Goal: Task Accomplishment & Management: Manage account settings

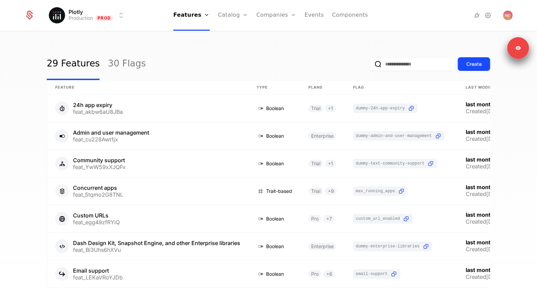
click at [240, 69] on link "Configuration" at bounding box center [243, 65] width 35 height 5
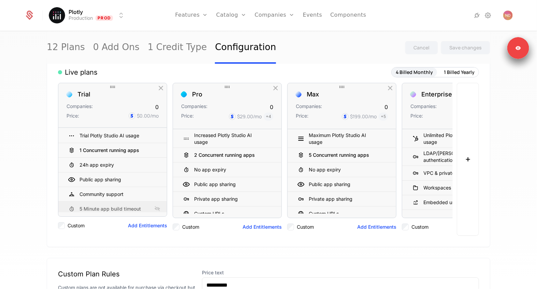
scroll to position [185, 0]
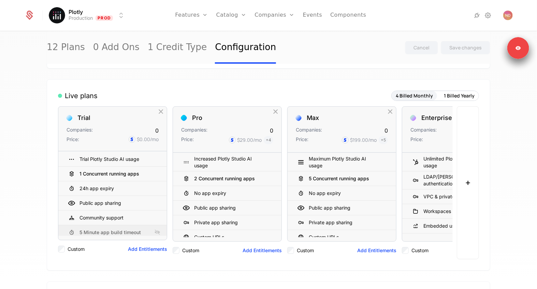
click at [452, 97] on button "1 Billed Yearly" at bounding box center [459, 96] width 39 height 10
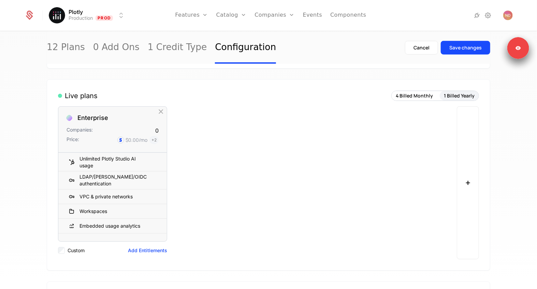
click at [422, 97] on button "4 Billed Monthly" at bounding box center [414, 96] width 45 height 10
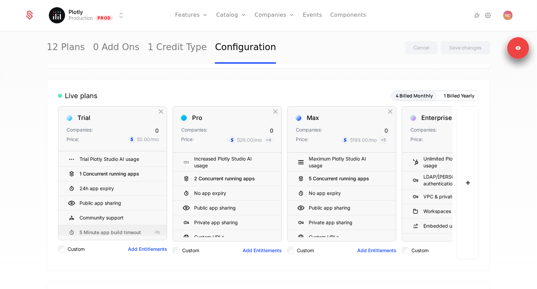
click at [460, 95] on button "1 Billed Yearly" at bounding box center [459, 96] width 39 height 10
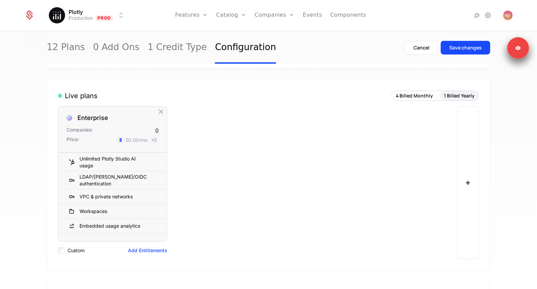
click at [467, 137] on button "+" at bounding box center [468, 182] width 22 height 153
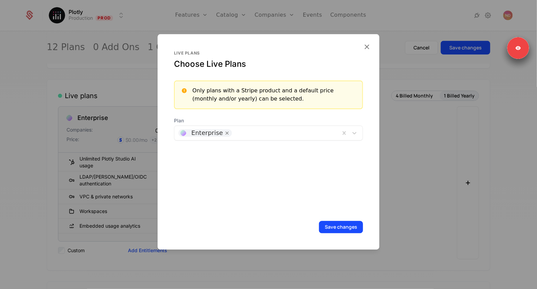
click at [234, 125] on div "Plan Enterprise" at bounding box center [268, 128] width 189 height 23
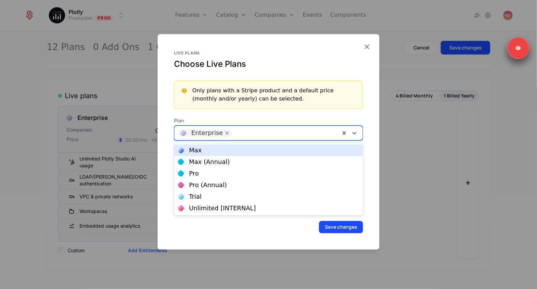
click at [234, 131] on div at bounding box center [285, 133] width 102 height 10
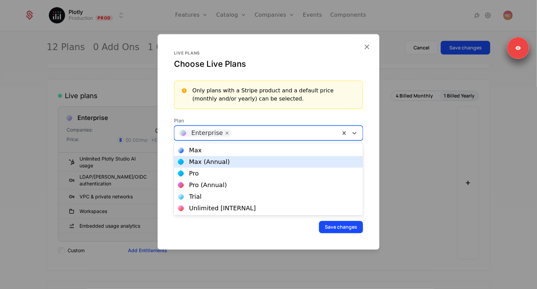
click at [219, 164] on div "Max (Annual)" at bounding box center [209, 162] width 41 height 6
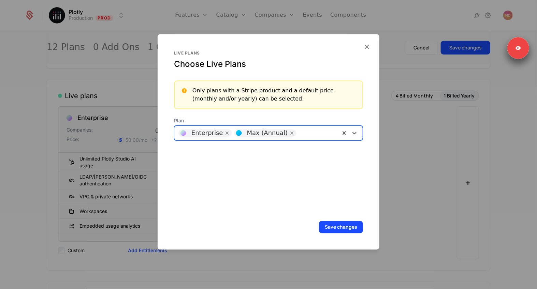
click at [303, 138] on div "Enterprise Max (Annual)" at bounding box center [268, 133] width 189 height 15
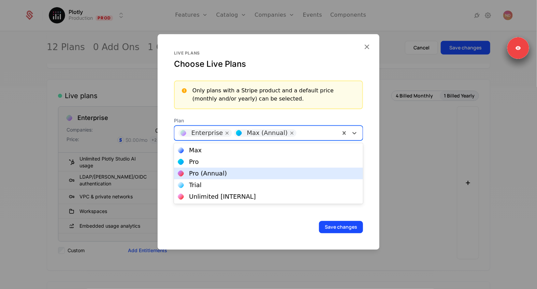
click at [238, 178] on div "Pro (Annual)" at bounding box center [268, 174] width 189 height 12
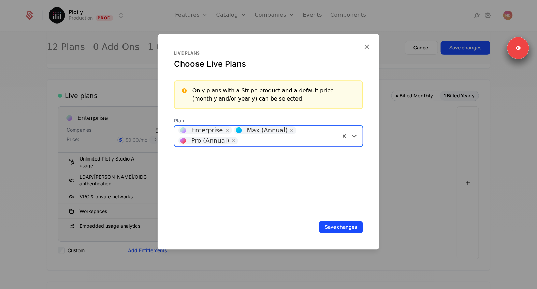
click at [342, 228] on button "Save changes" at bounding box center [341, 227] width 44 height 12
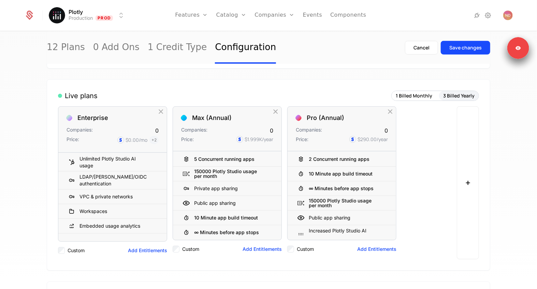
click at [417, 94] on button "1 Billed Monthly" at bounding box center [414, 96] width 45 height 10
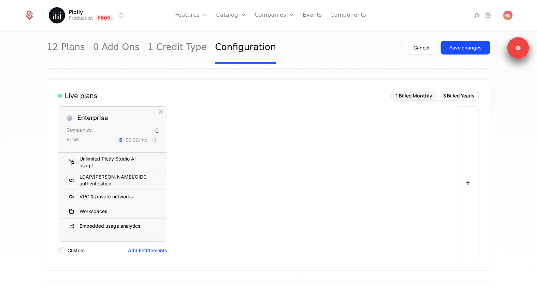
click at [455, 89] on div "Live plans 1 Billed Monthly 3 Billed Yearly Enterprise Companies: 0 Price: $0.0…" at bounding box center [268, 174] width 443 height 191
click at [451, 89] on div "Live plans 1 Billed Monthly 3 Billed Yearly Enterprise Companies: 0 Price: $0.0…" at bounding box center [268, 174] width 443 height 191
click at [450, 96] on button "3 Billed Yearly" at bounding box center [459, 96] width 40 height 10
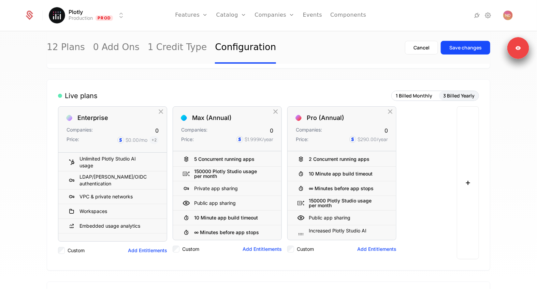
click at [416, 96] on button "1 Billed Monthly" at bounding box center [414, 96] width 45 height 10
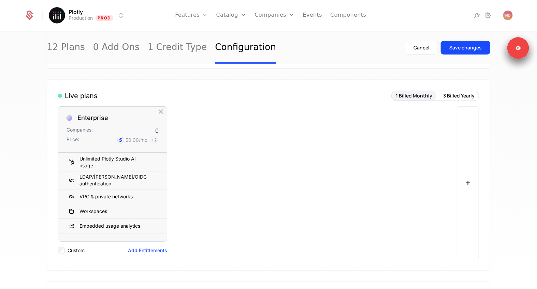
click at [475, 96] on button "3 Billed Yearly" at bounding box center [459, 96] width 40 height 10
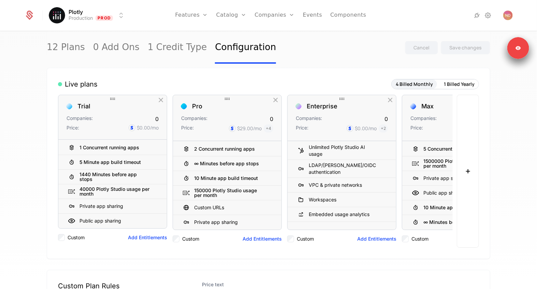
click at [231, 15] on link "Catalog" at bounding box center [231, 15] width 30 height 31
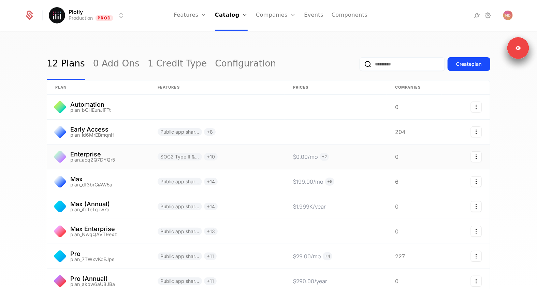
scroll to position [85, 0]
